Goal: Task Accomplishment & Management: Use online tool/utility

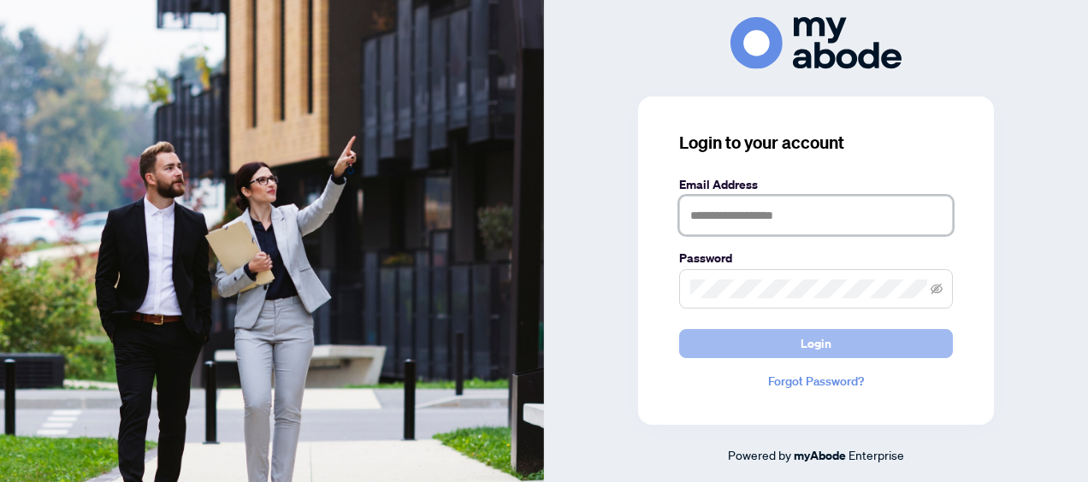
type input "**********"
click at [792, 353] on button "Login" at bounding box center [816, 343] width 274 height 29
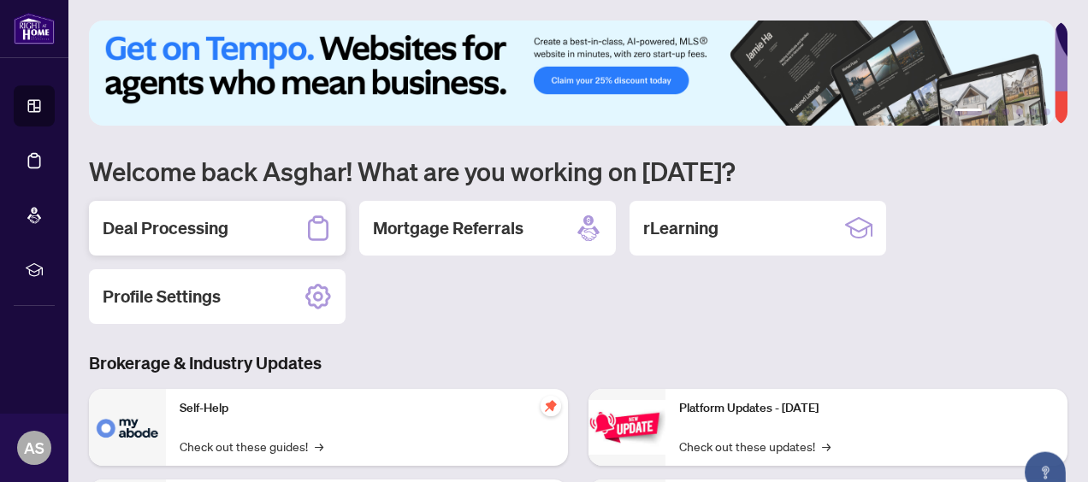
click at [244, 222] on div "Deal Processing" at bounding box center [217, 228] width 257 height 55
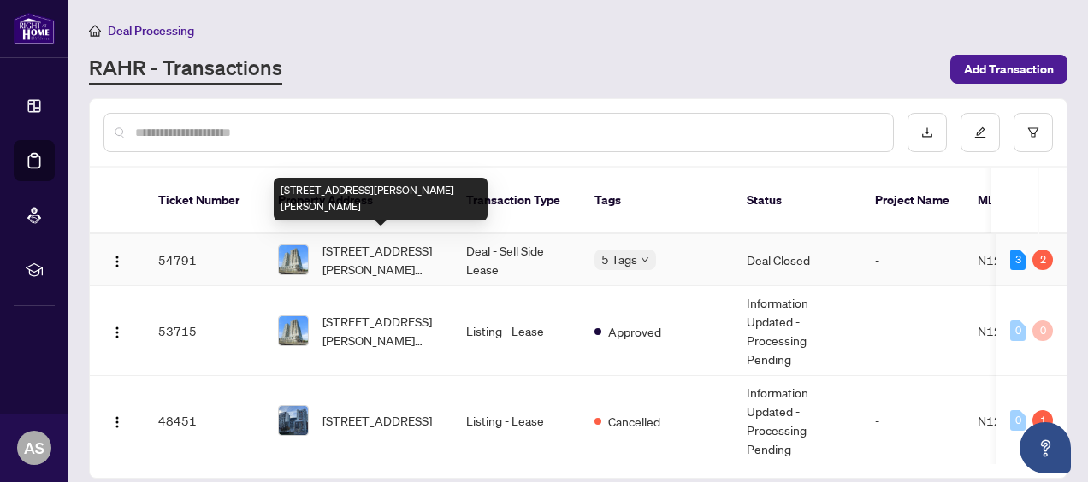
click at [377, 254] on span "[STREET_ADDRESS][PERSON_NAME][PERSON_NAME]" at bounding box center [380, 260] width 116 height 38
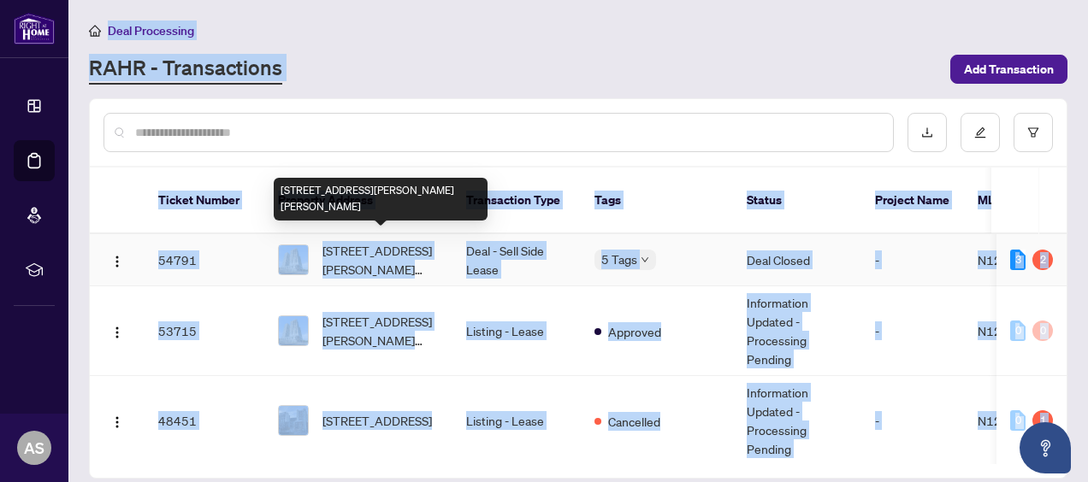
click at [377, 254] on main "Deal Processing [PERSON_NAME] - Transactions Add Transaction Ticket Number Prop…" at bounding box center [578, 241] width 1020 height 482
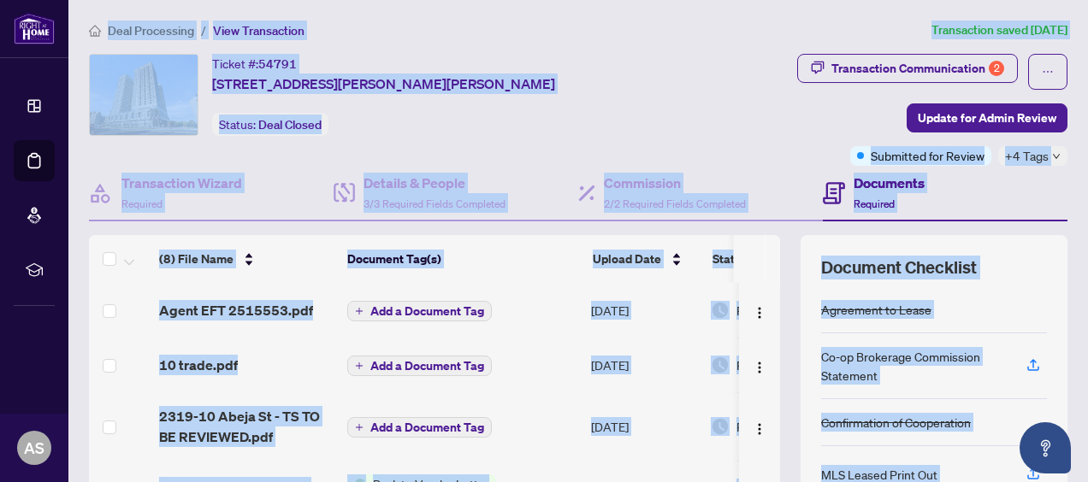
click at [670, 43] on div "Deal Processing / View Transaction Transaction saved [DATE] Ticket #: 54791 [ST…" at bounding box center [578, 359] width 992 height 677
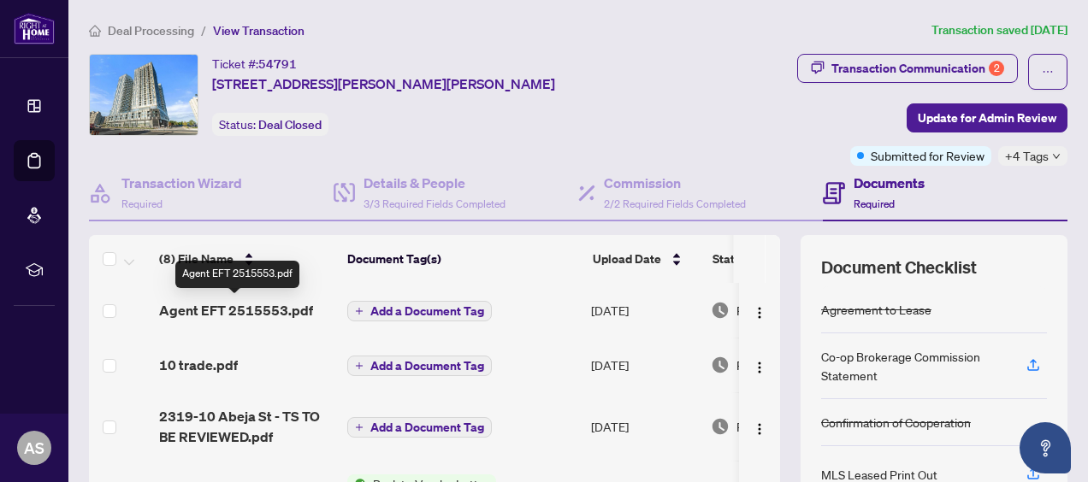
click at [267, 306] on span "Agent EFT 2515553.pdf" at bounding box center [236, 310] width 154 height 21
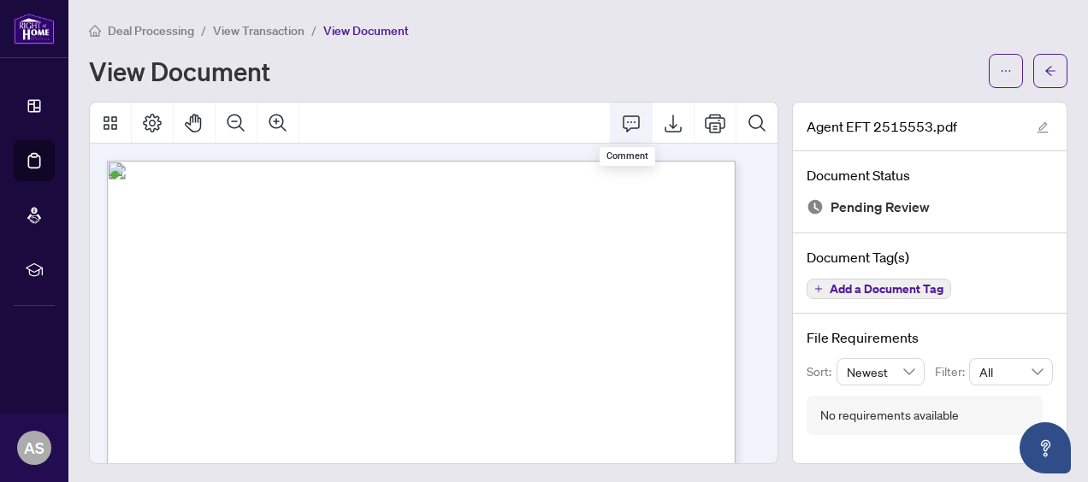
click at [621, 120] on icon "Comment" at bounding box center [631, 123] width 21 height 21
